Goal: Task Accomplishment & Management: Use online tool/utility

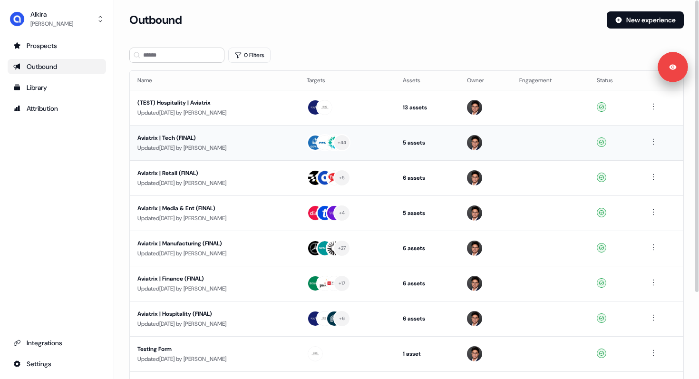
click at [183, 140] on div "Aviatrix | Tech (FINAL)" at bounding box center [214, 138] width 154 height 10
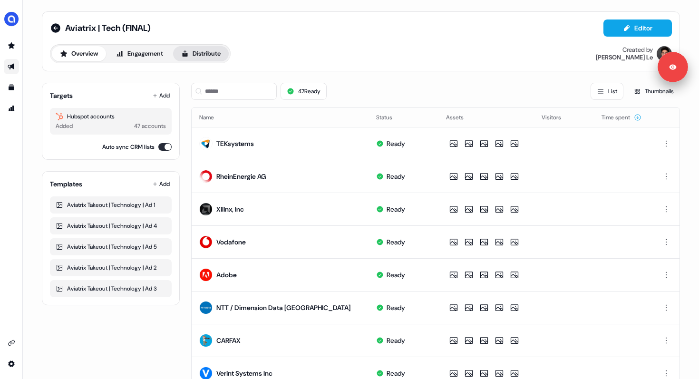
click at [203, 52] on button "Distribute" at bounding box center [201, 53] width 56 height 15
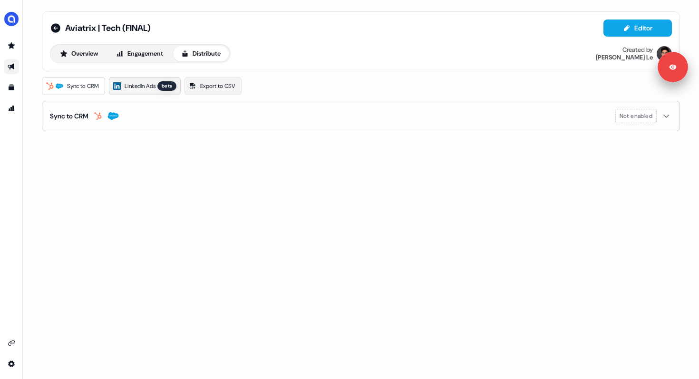
click at [145, 83] on span "LinkedIn Ads" at bounding box center [140, 86] width 31 height 10
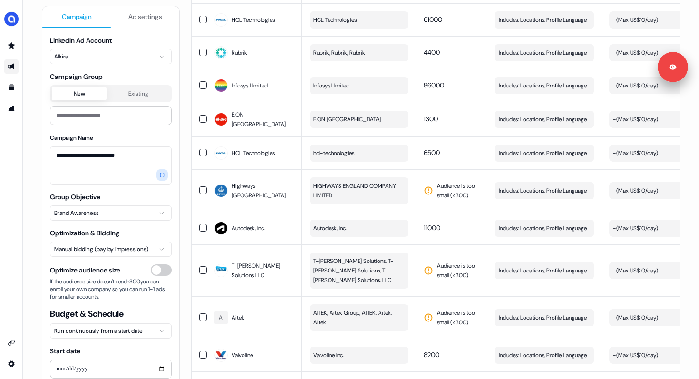
scroll to position [784, 0]
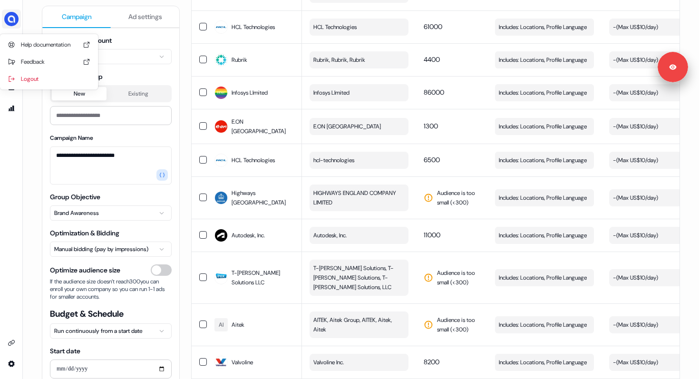
click at [13, 11] on img "side nav menu" at bounding box center [11, 18] width 15 height 15
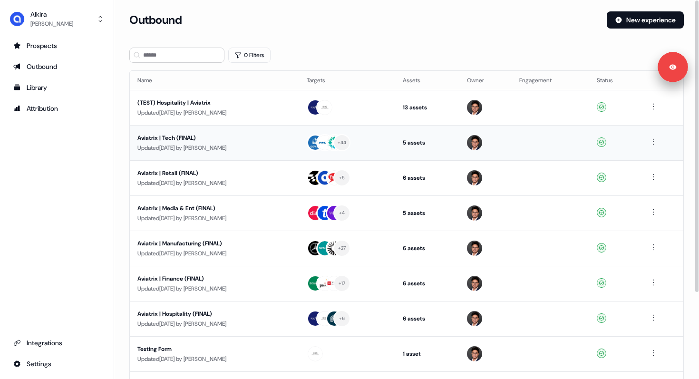
click at [180, 139] on div "Aviatrix | Tech (FINAL)" at bounding box center [214, 138] width 154 height 10
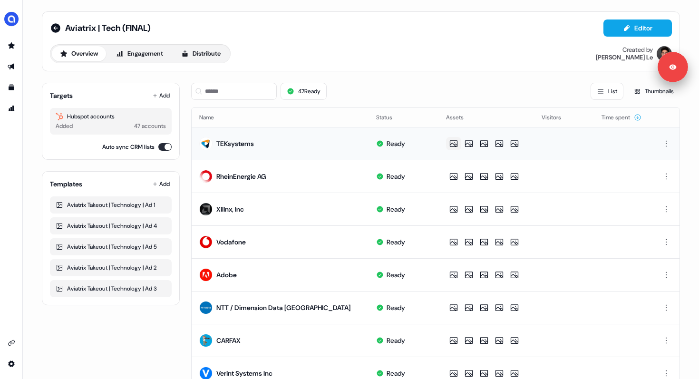
click at [457, 143] on icon at bounding box center [453, 144] width 11 height 10
click at [197, 53] on button "Distribute" at bounding box center [201, 53] width 56 height 15
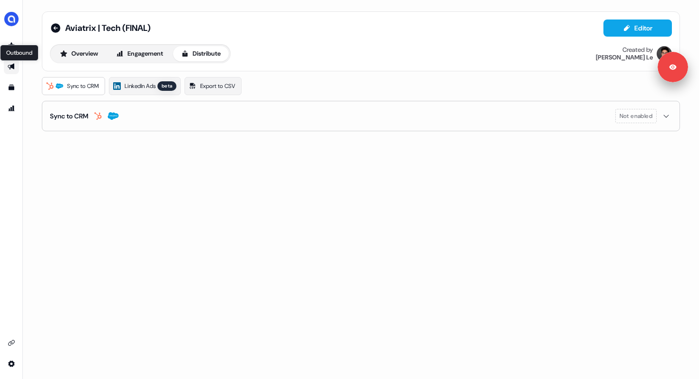
click at [12, 65] on icon "Go to outbound experience" at bounding box center [11, 67] width 7 height 6
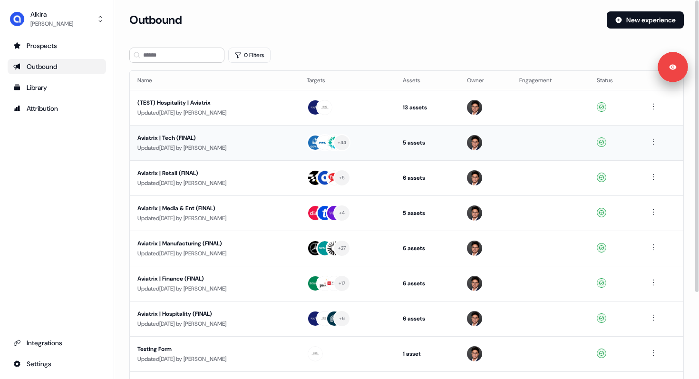
click at [182, 139] on div "Aviatrix | Tech (FINAL)" at bounding box center [214, 138] width 154 height 10
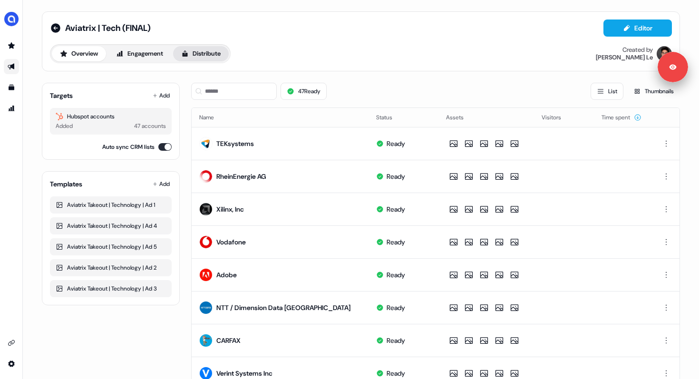
click at [212, 57] on button "Distribute" at bounding box center [201, 53] width 56 height 15
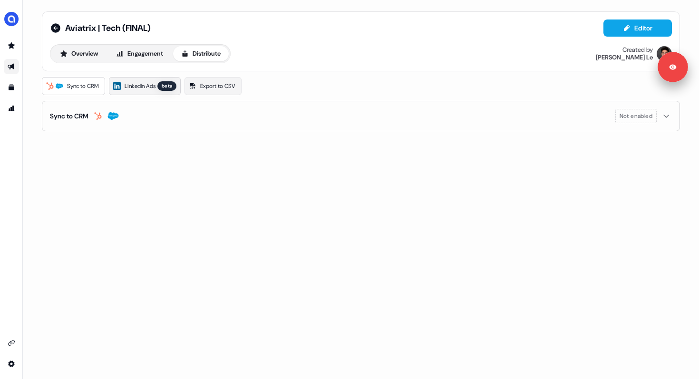
click at [151, 90] on span "LinkedIn Ads" at bounding box center [140, 86] width 31 height 10
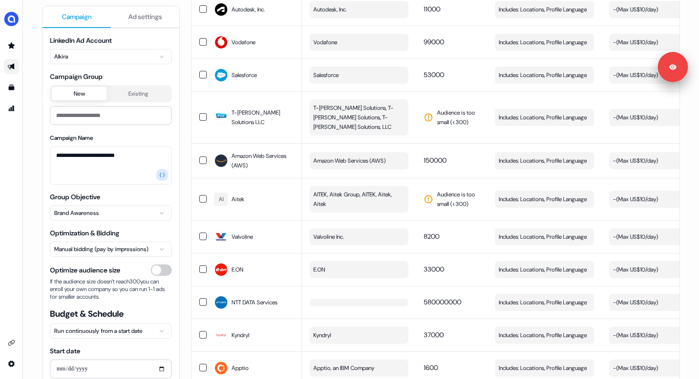
scroll to position [784, 0]
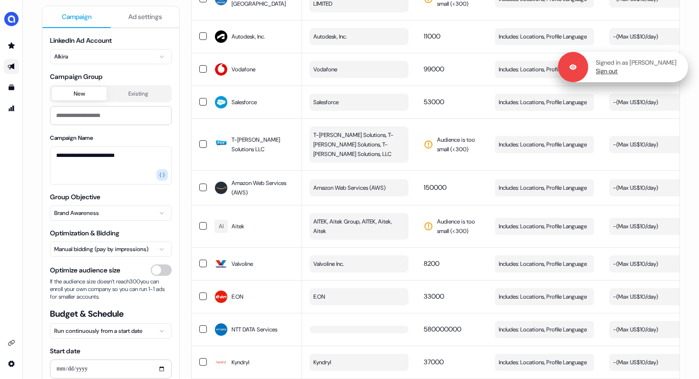
click at [618, 72] on link "Sign out" at bounding box center [607, 71] width 22 height 9
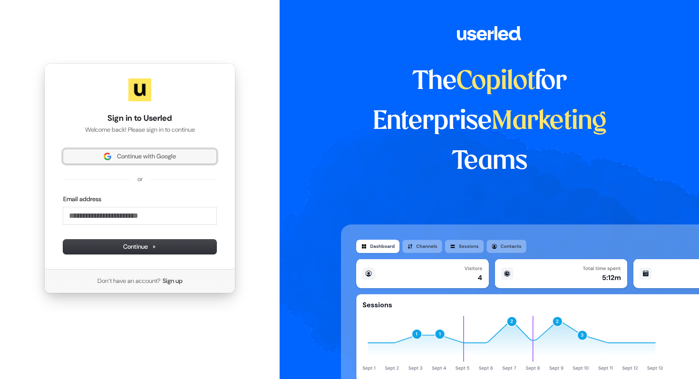
click at [133, 151] on button "Continue with Google" at bounding box center [139, 156] width 153 height 14
